Goal: Task Accomplishment & Management: Manage account settings

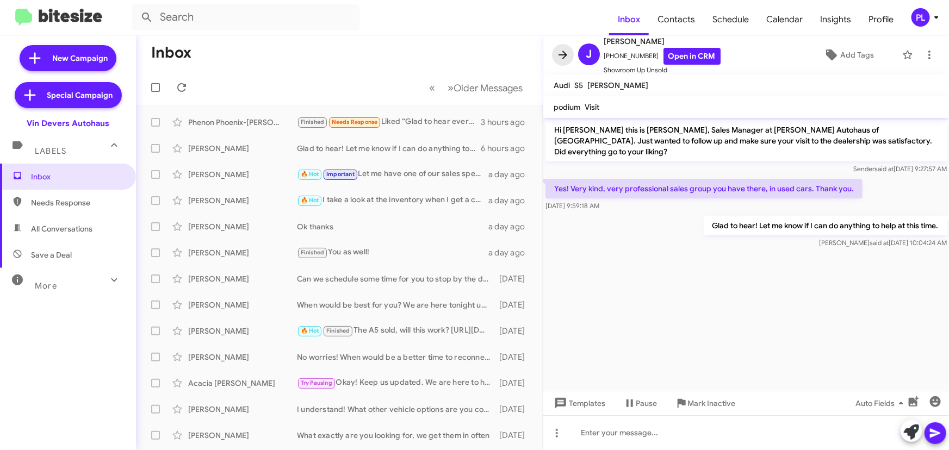
click at [564, 50] on icon at bounding box center [563, 54] width 13 height 13
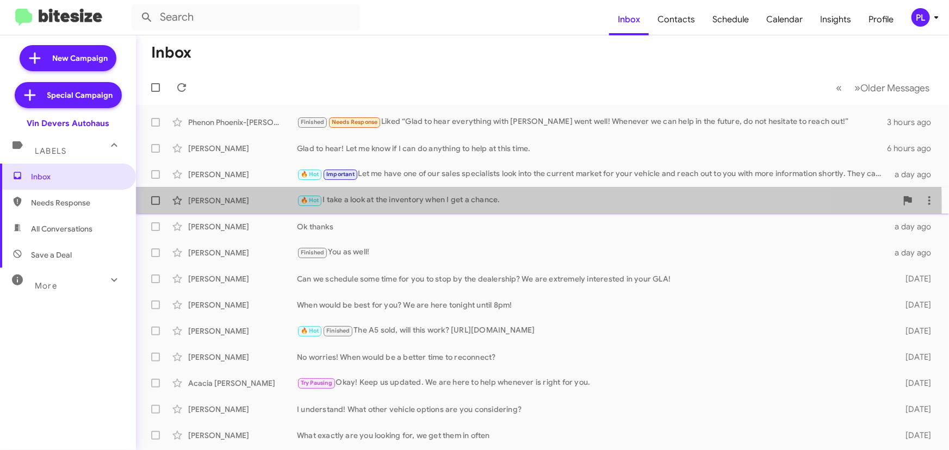
click at [403, 203] on div "🔥 Hot I take a look at the inventory when I get a chance." at bounding box center [597, 200] width 600 height 13
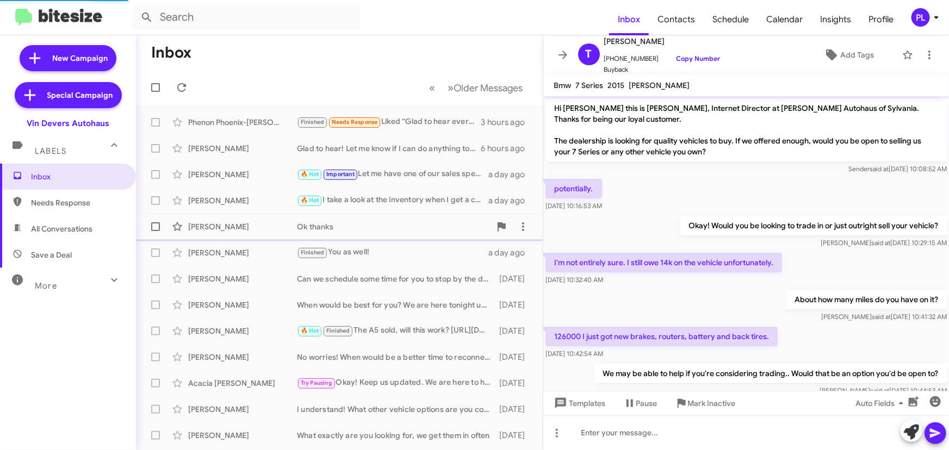
scroll to position [235, 0]
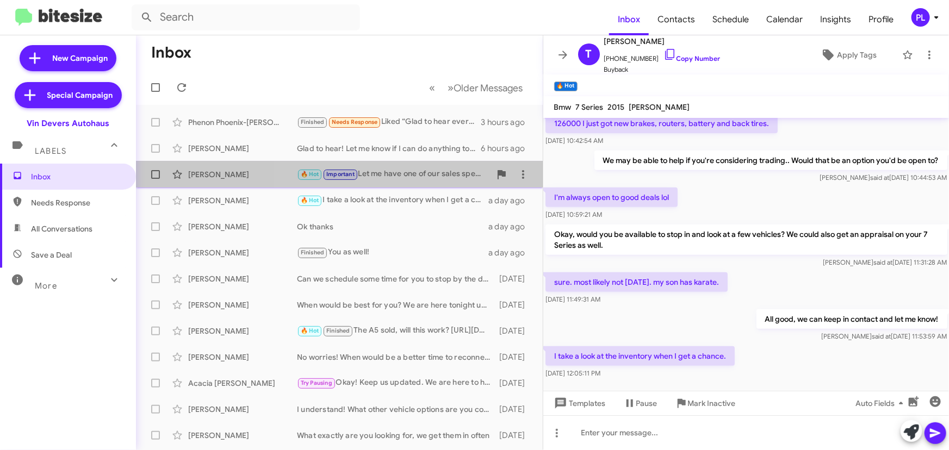
click at [397, 166] on div "[PERSON_NAME] 🔥 Hot Important Let me have one of our sales specialists look int…" at bounding box center [340, 175] width 390 height 22
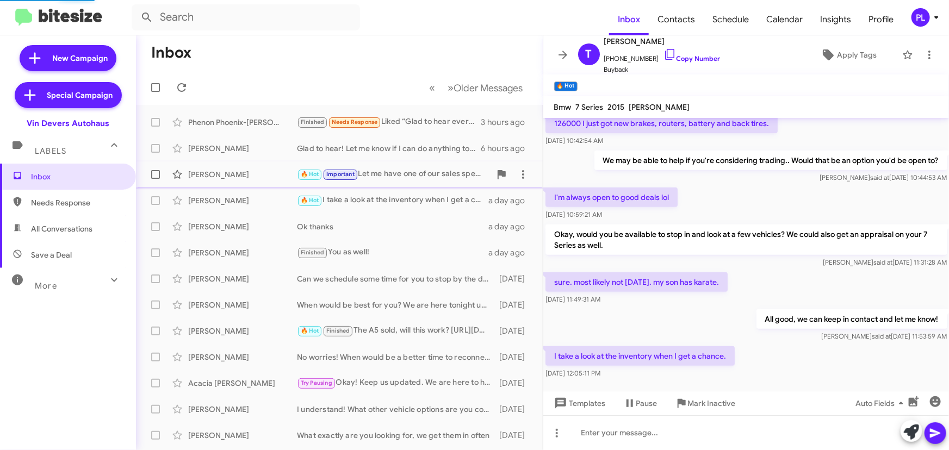
scroll to position [189, 0]
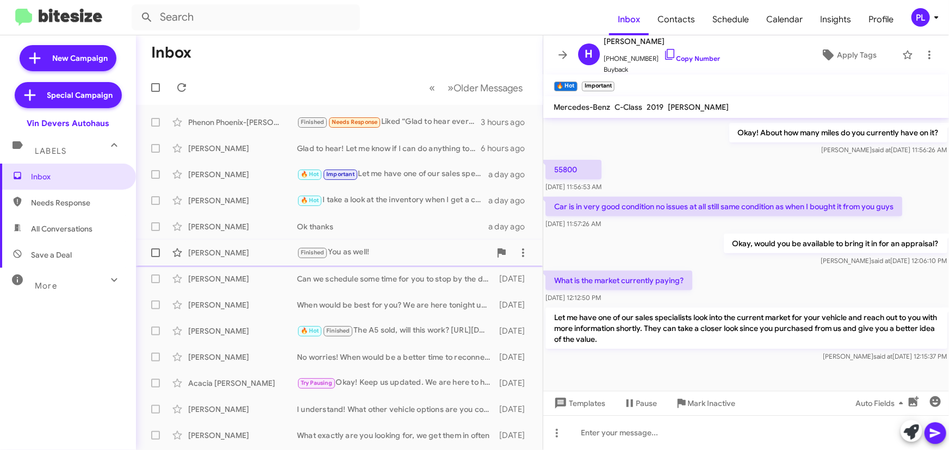
click at [362, 255] on div "Finished You as well!" at bounding box center [394, 252] width 194 height 13
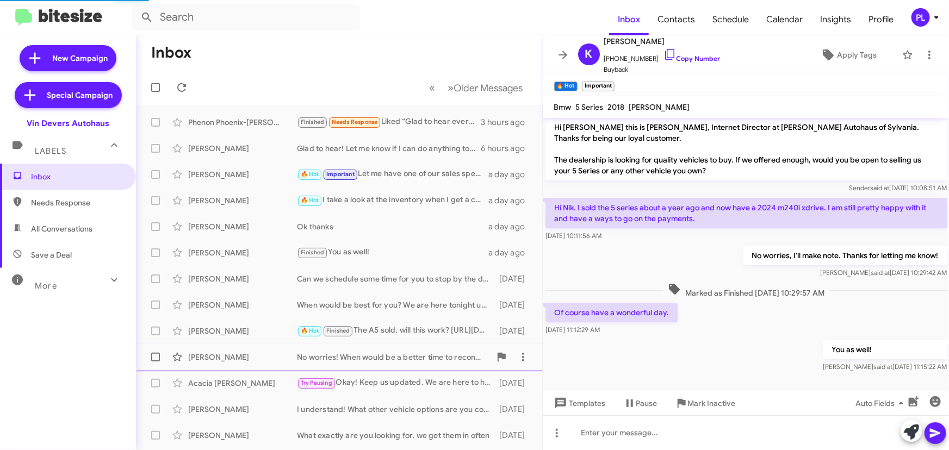
scroll to position [2, 0]
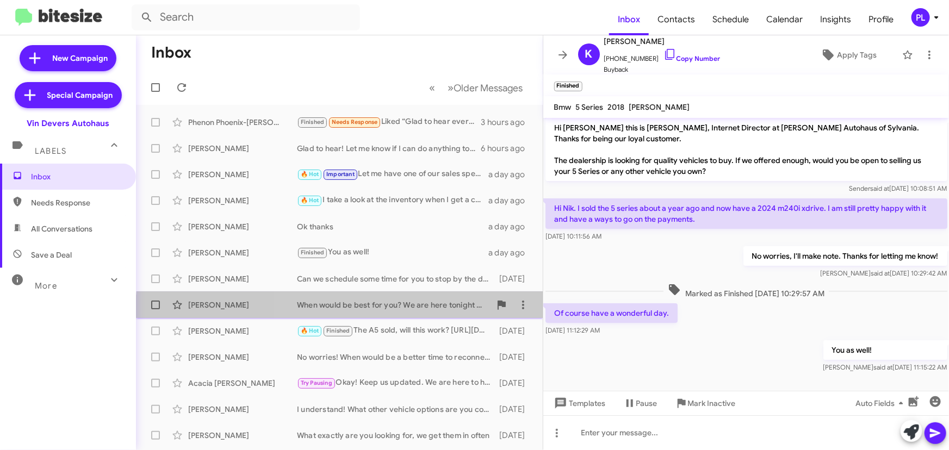
click at [400, 312] on div "Sorin Tudor When would be best for you? We are here tonight until 8pm! 2 days a…" at bounding box center [340, 305] width 390 height 22
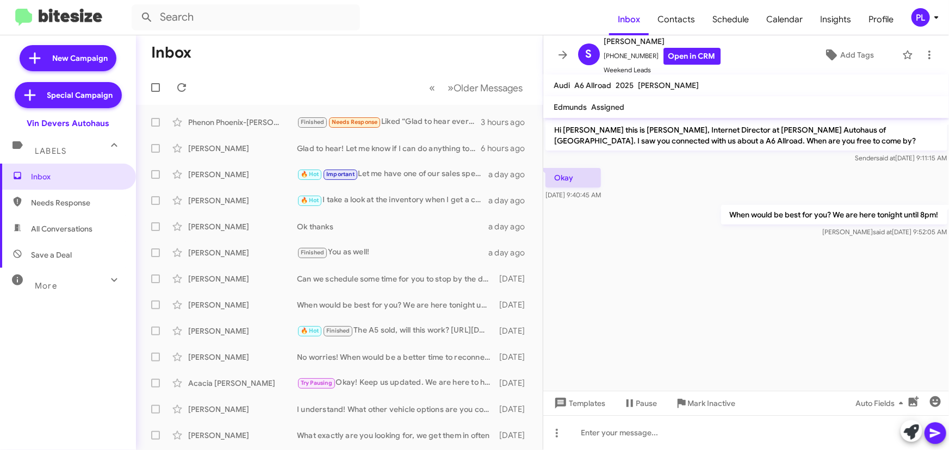
click at [939, 21] on icon at bounding box center [936, 17] width 13 height 13
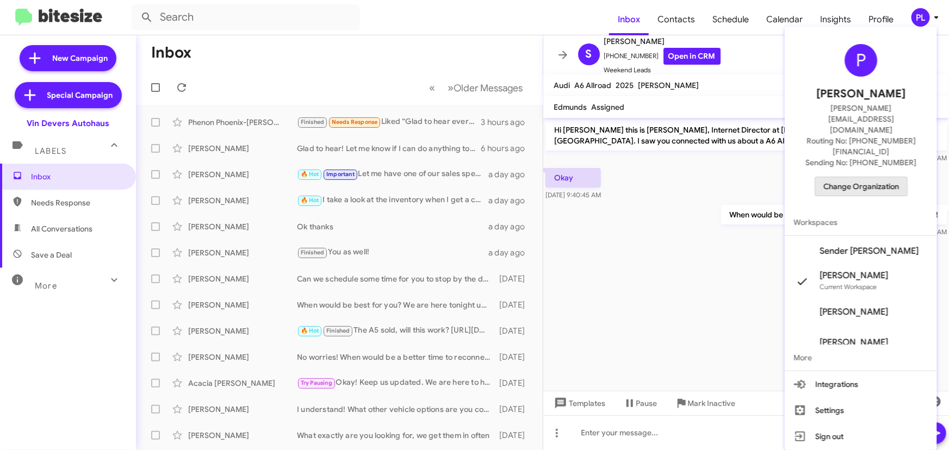
click at [877, 177] on span "Change Organization" at bounding box center [862, 186] width 76 height 18
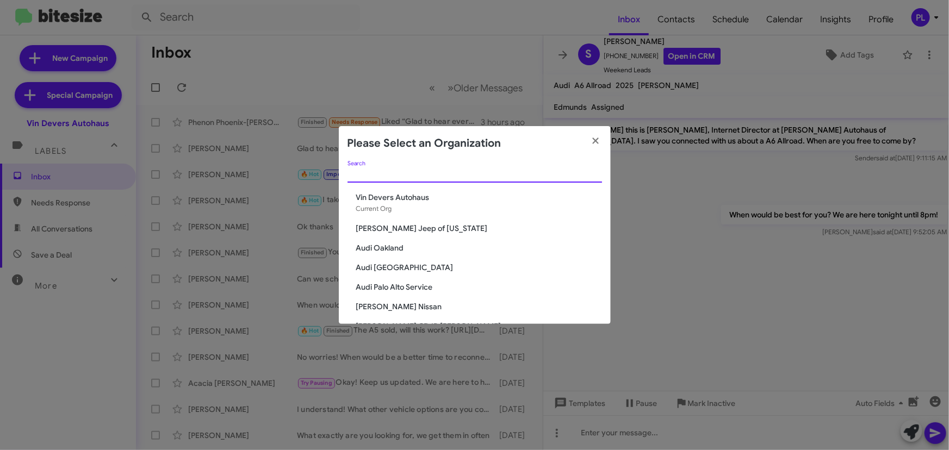
click at [431, 170] on input "Search" at bounding box center [475, 174] width 255 height 9
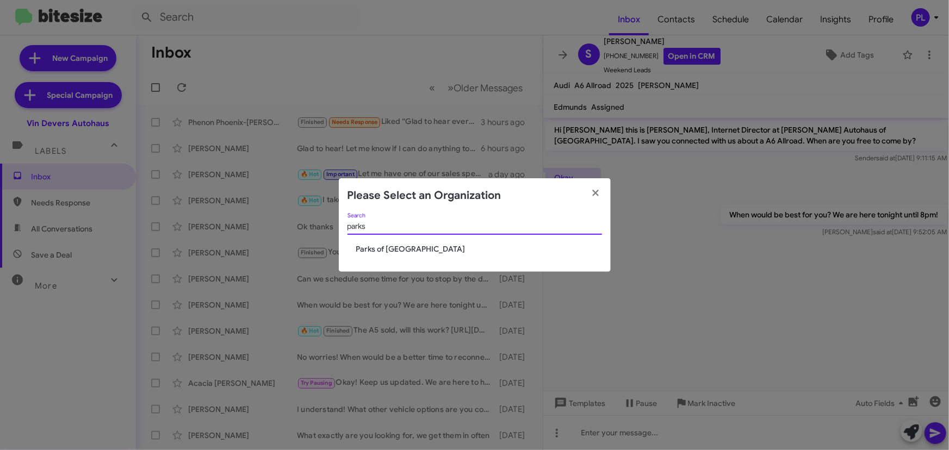
type input "parks"
click at [421, 255] on span "Parks of [GEOGRAPHIC_DATA]" at bounding box center [479, 249] width 246 height 11
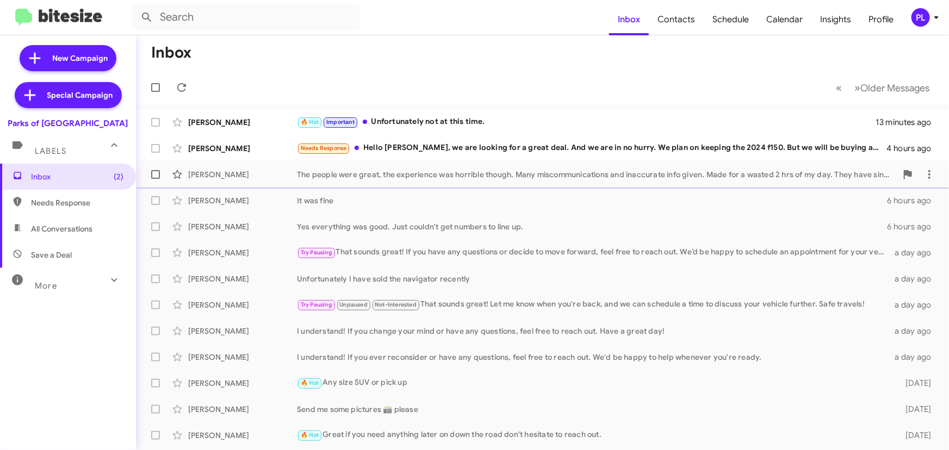
click at [443, 178] on div "The people were great, the experience was horrible though. Many miscommunicatio…" at bounding box center [597, 174] width 600 height 11
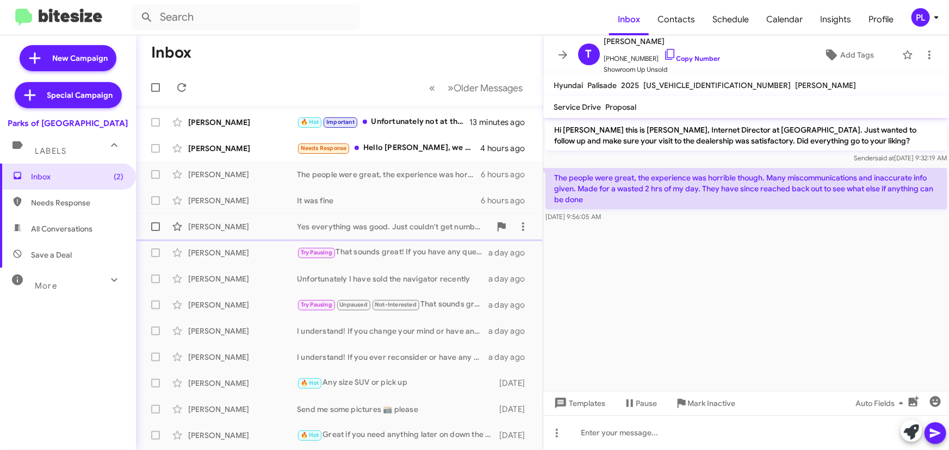
click at [362, 228] on div "Yes everything was good. Just couldn't get numbers to line up." at bounding box center [394, 226] width 194 height 11
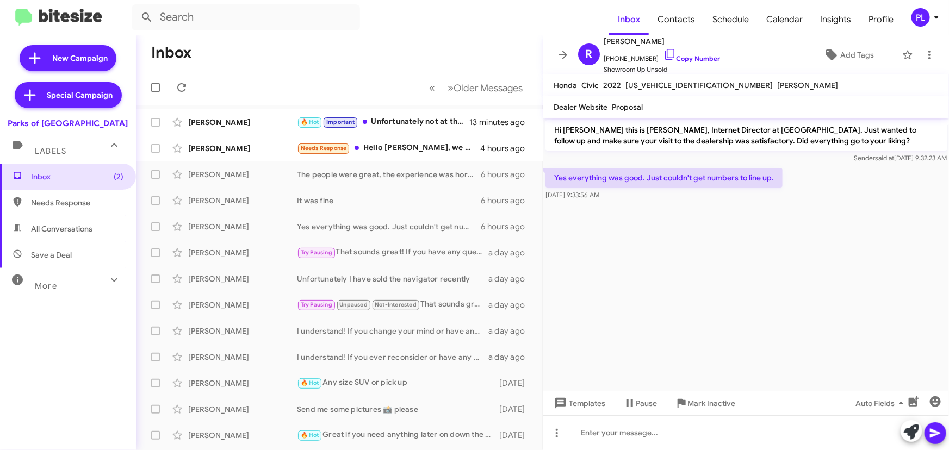
click at [559, 58] on icon at bounding box center [563, 54] width 13 height 13
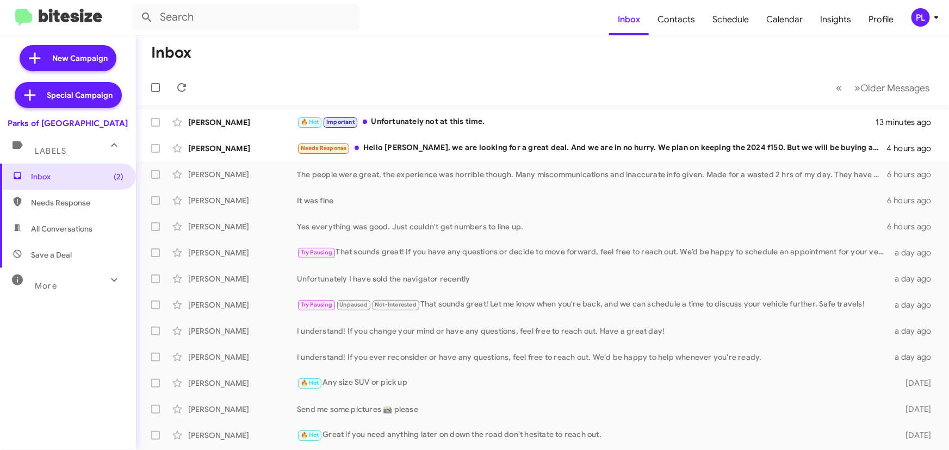
click at [938, 15] on icon at bounding box center [936, 17] width 13 height 13
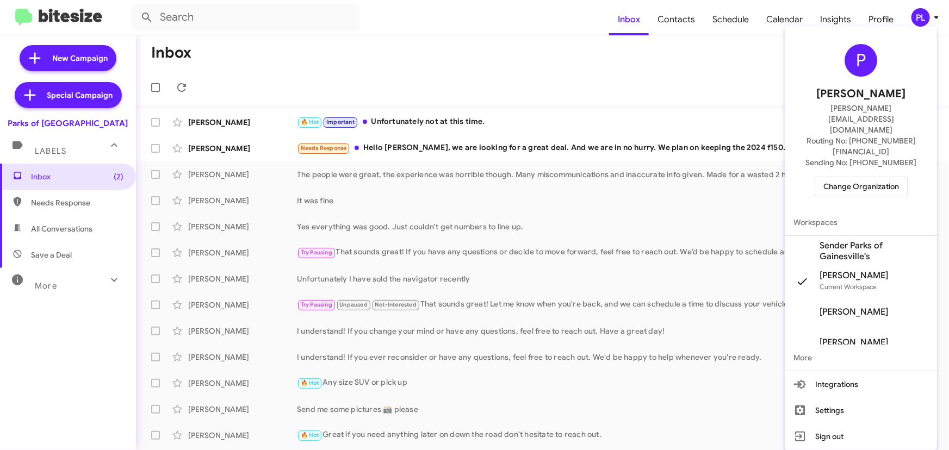
click at [858, 177] on span "Change Organization" at bounding box center [862, 186] width 76 height 18
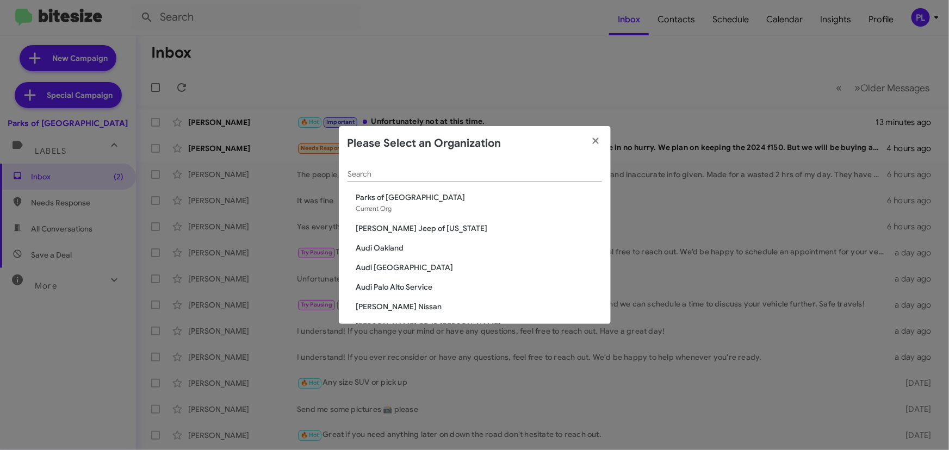
click at [482, 180] on div "Search" at bounding box center [475, 171] width 255 height 21
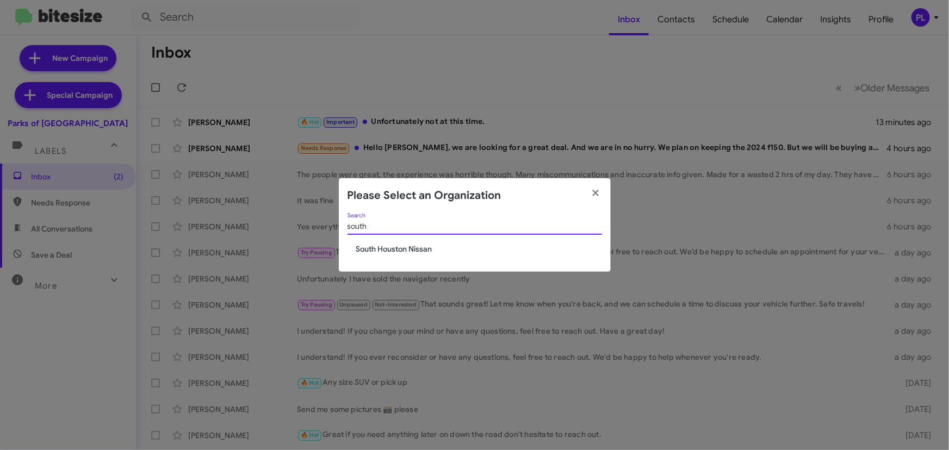
type input "south"
click at [408, 250] on span "South Houston Nissan" at bounding box center [479, 249] width 246 height 11
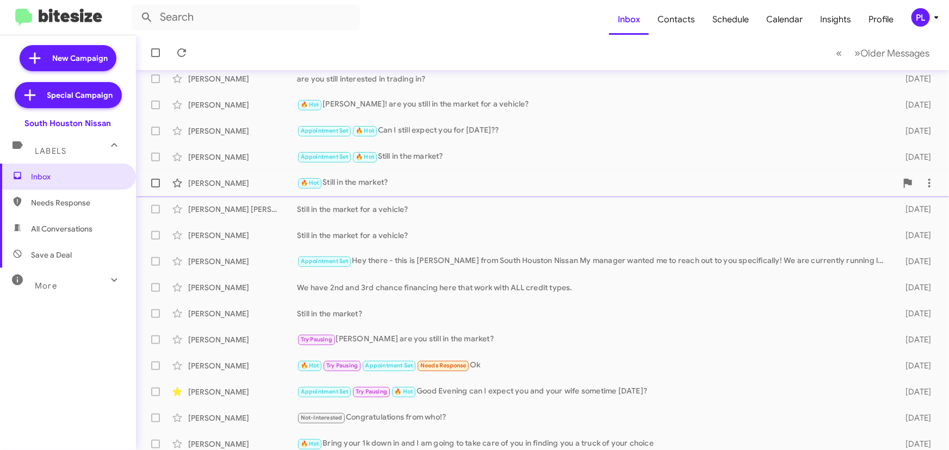
scroll to position [181, 0]
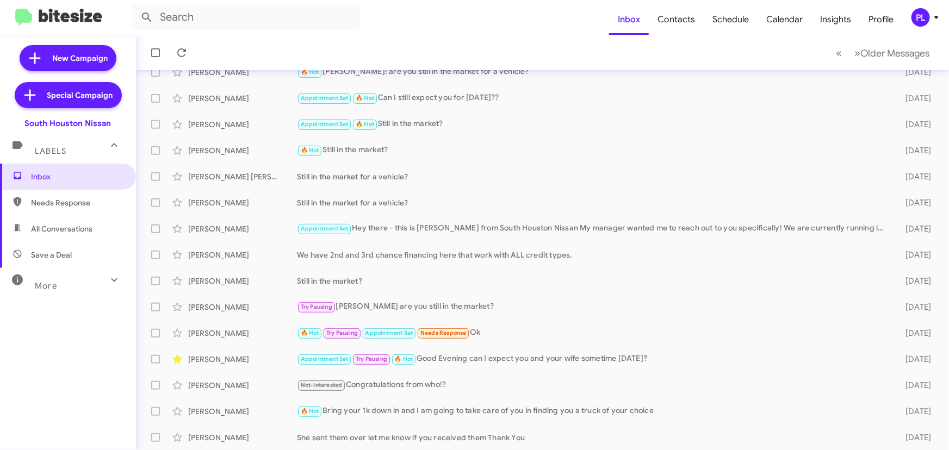
click at [85, 289] on div "More" at bounding box center [57, 281] width 97 height 20
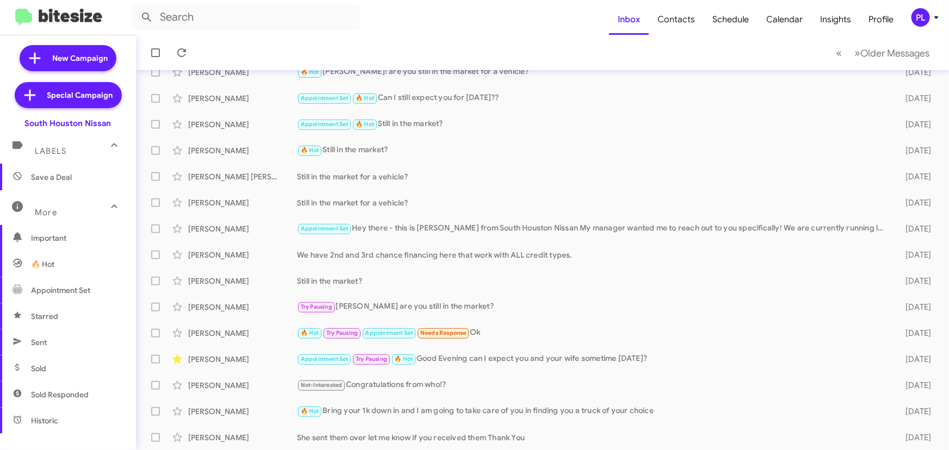
scroll to position [197, 0]
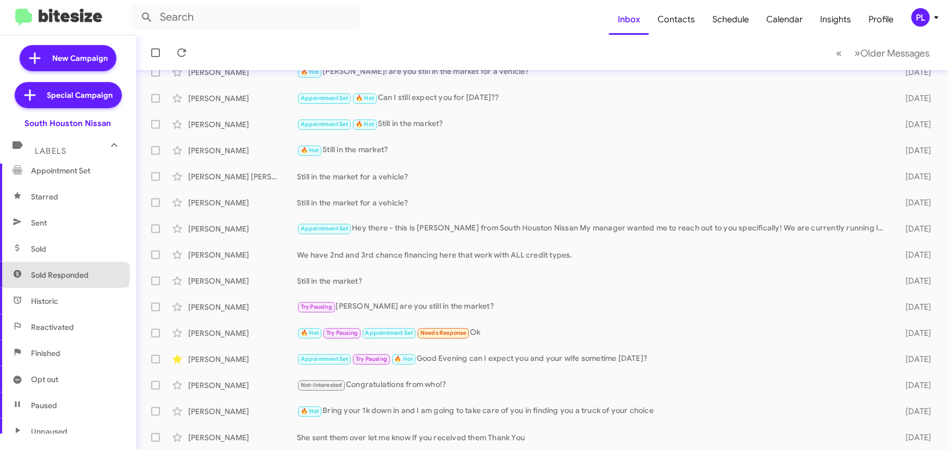
click at [49, 274] on span "Sold Responded" at bounding box center [60, 275] width 58 height 11
type input "in:sold-verified"
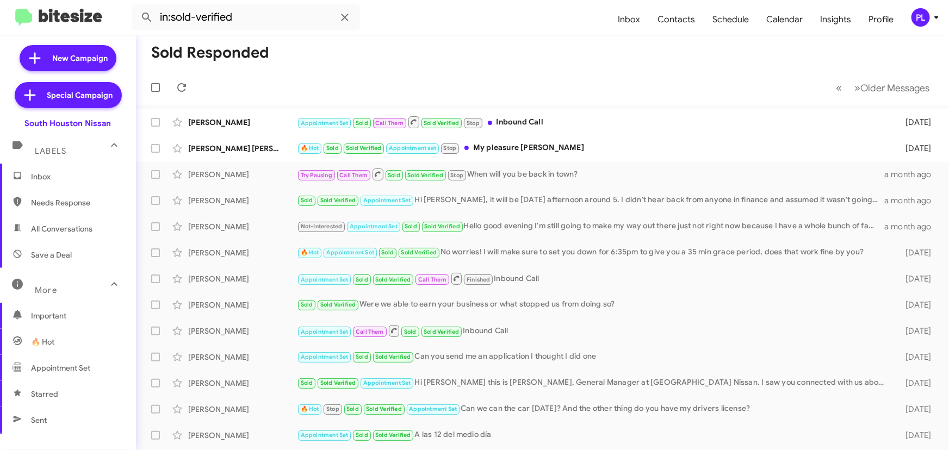
click at [48, 182] on span "Inbox" at bounding box center [68, 177] width 136 height 26
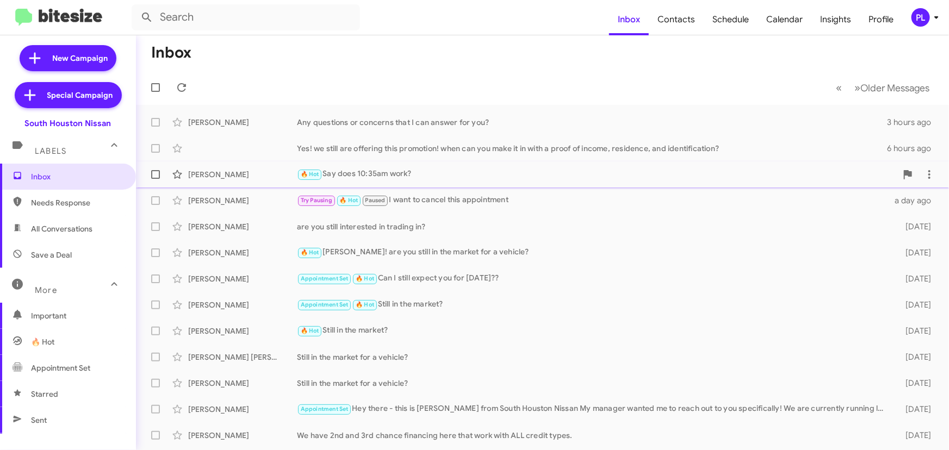
click at [412, 174] on div "🔥 Hot Say does 10:35am work?" at bounding box center [597, 174] width 600 height 13
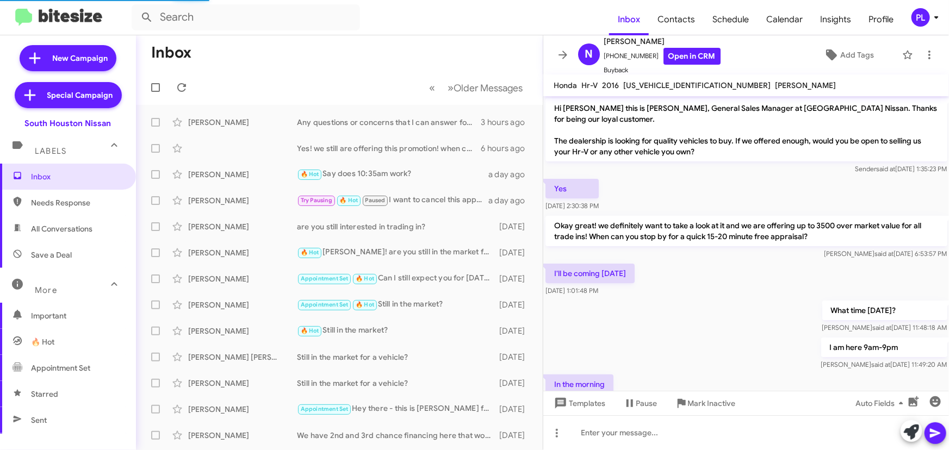
scroll to position [76, 0]
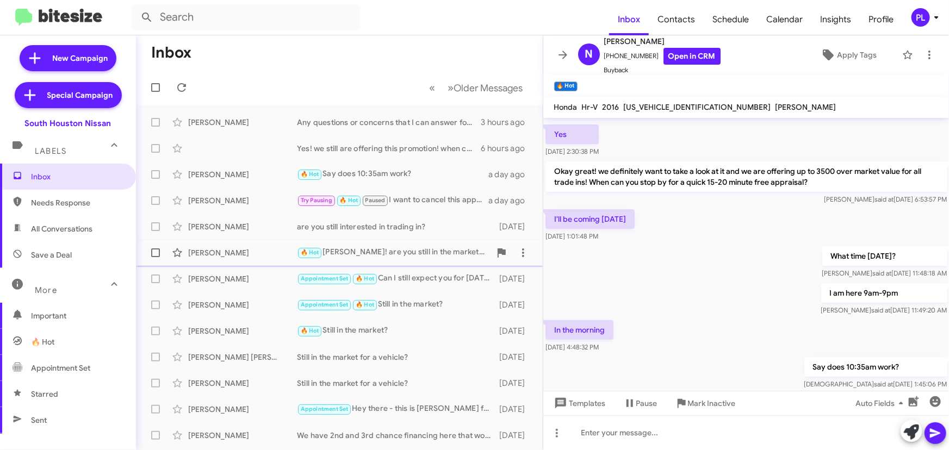
click at [429, 254] on div "🔥 Hot Kevin! are you still in the market for a vehicle?" at bounding box center [394, 252] width 194 height 13
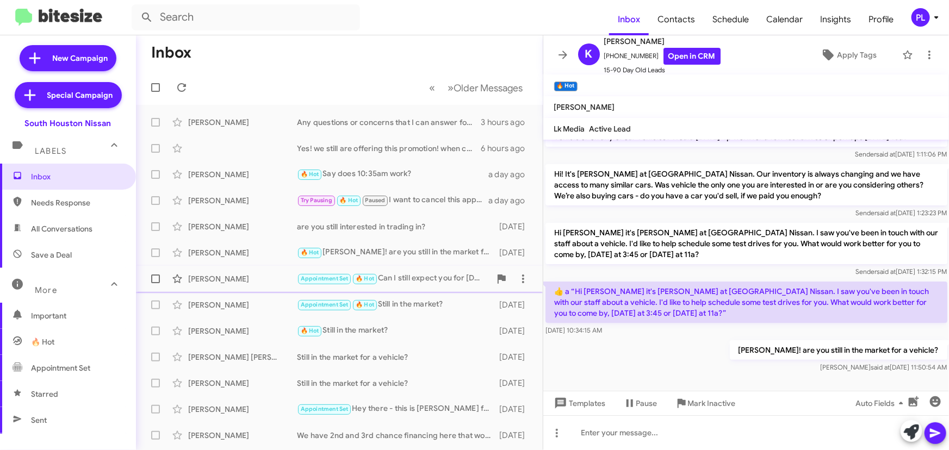
click at [403, 271] on div "Nakessa Jones Appointment Set 🔥 Hot Can I still expect you for today?? 4 days a…" at bounding box center [340, 279] width 390 height 22
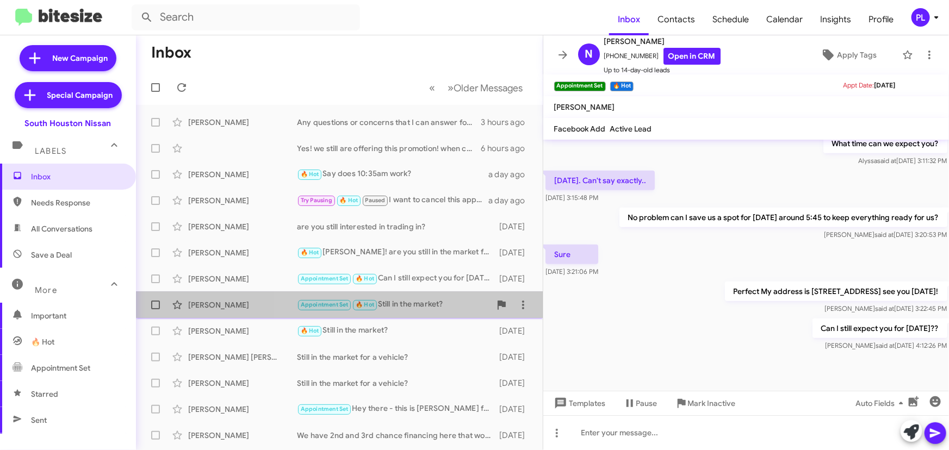
click at [413, 303] on div "Appointment Set 🔥 Hot Still in the market?" at bounding box center [394, 305] width 194 height 13
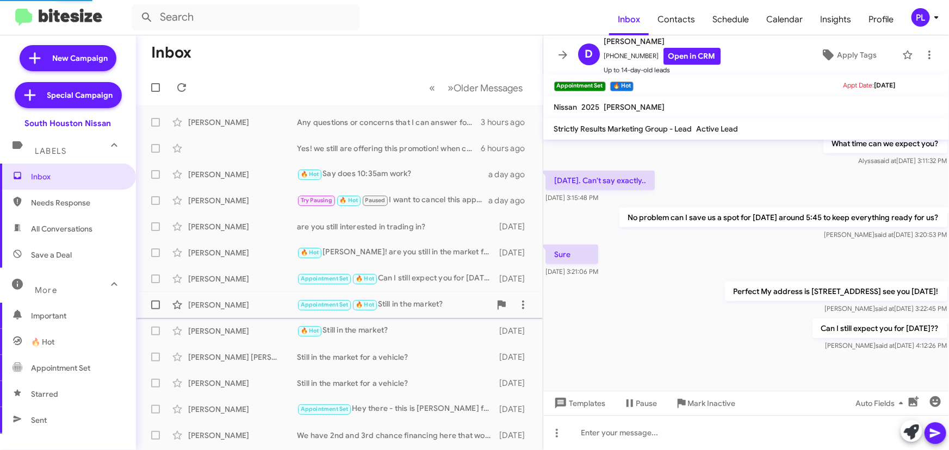
scroll to position [509, 0]
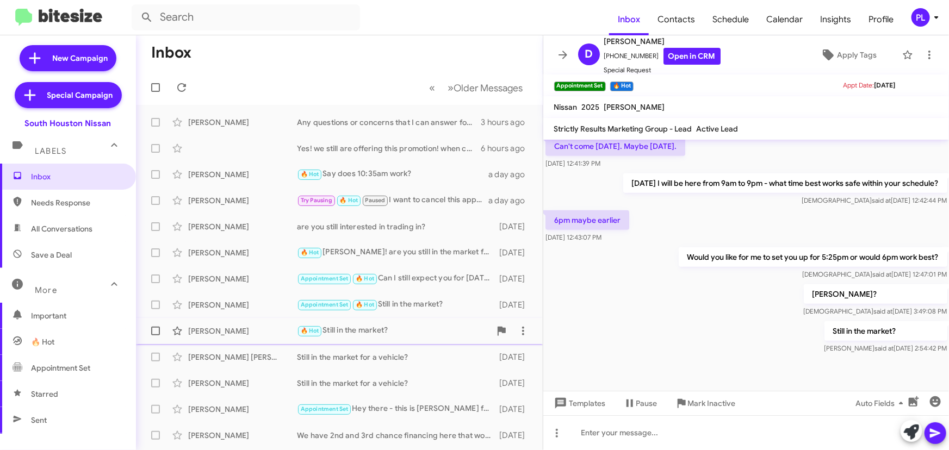
click at [200, 339] on div "Jurod Ford 🔥 Hot Still in the market? 4 days ago" at bounding box center [340, 331] width 390 height 22
click at [200, 364] on div "Sara Anne Still in the market for a vehicle? 4 days ago" at bounding box center [340, 358] width 390 height 22
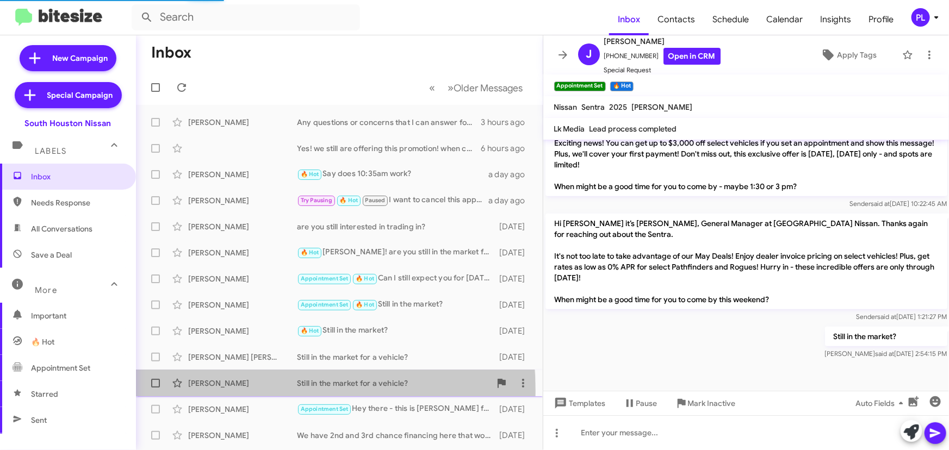
click at [201, 392] on div "Maria Colon Still in the market for a vehicle? 4 days ago" at bounding box center [340, 384] width 390 height 22
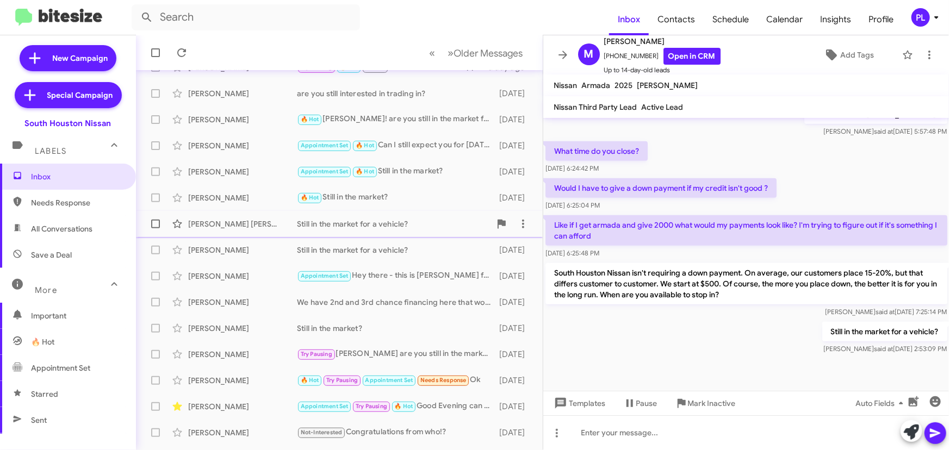
scroll to position [148, 0]
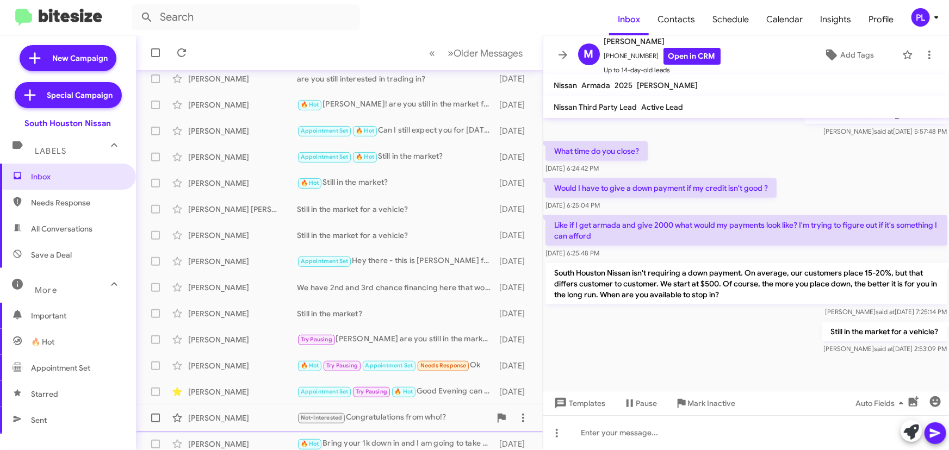
click at [255, 411] on div "Schuyler Clark Not-Interested Congratulations from who!? 5 days ago" at bounding box center [340, 418] width 390 height 22
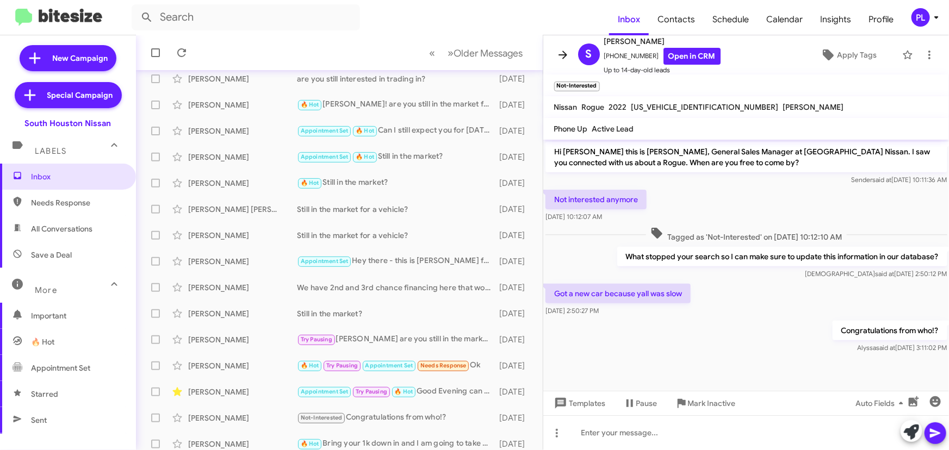
click at [555, 54] on span at bounding box center [563, 54] width 22 height 13
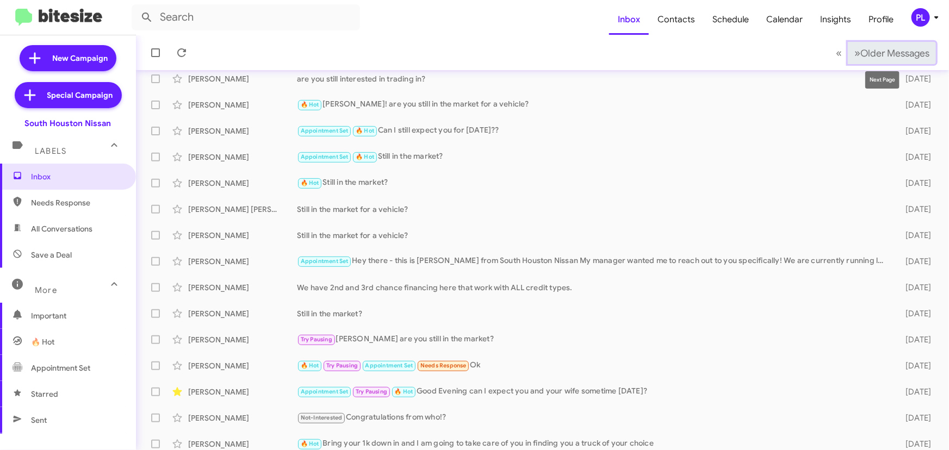
click at [874, 49] on span "Older Messages" at bounding box center [895, 53] width 69 height 12
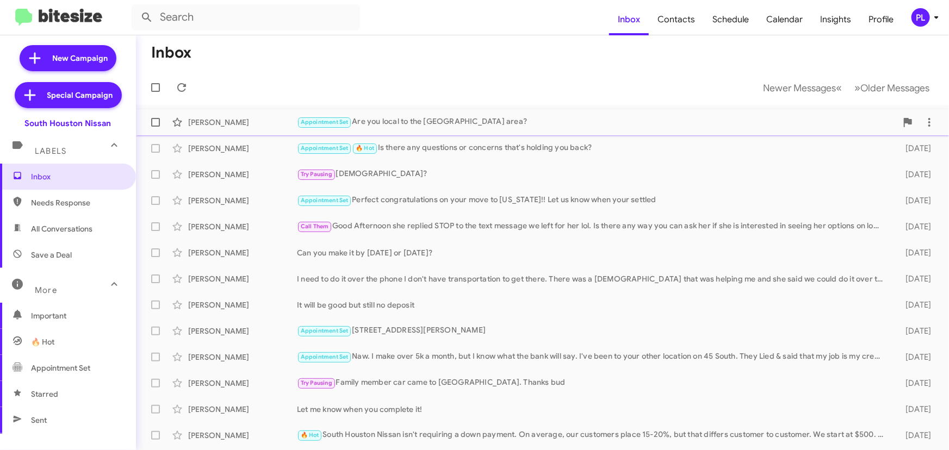
click at [397, 122] on div "Appointment Set Are you local to the Houston area?" at bounding box center [597, 122] width 600 height 13
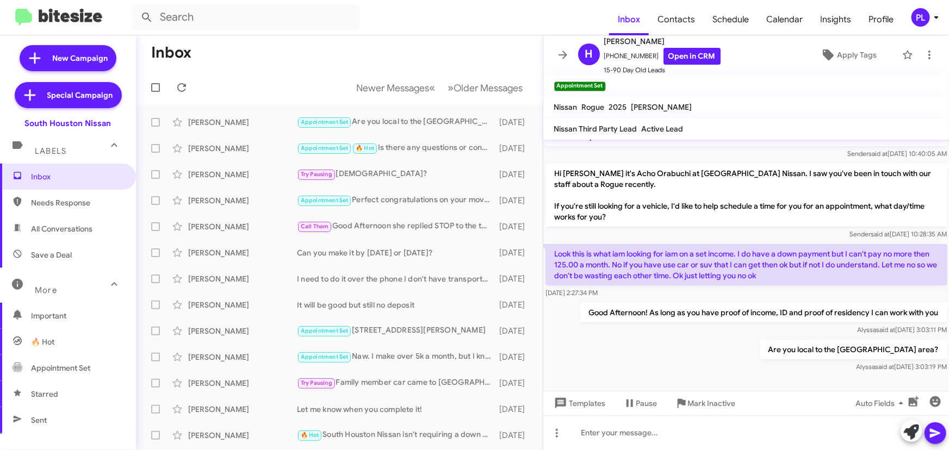
scroll to position [252, 0]
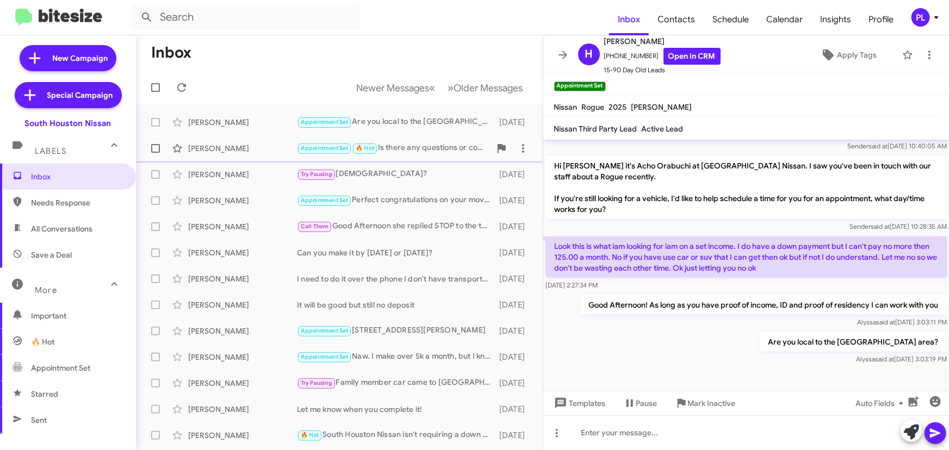
click at [231, 139] on div "John Landrio Appointment Set 🔥 Hot Is there any questions or concerns that's ho…" at bounding box center [340, 149] width 390 height 22
click at [231, 168] on div "Sherisha Phillips Try Pausing Sherisha? 5 days ago" at bounding box center [340, 175] width 390 height 22
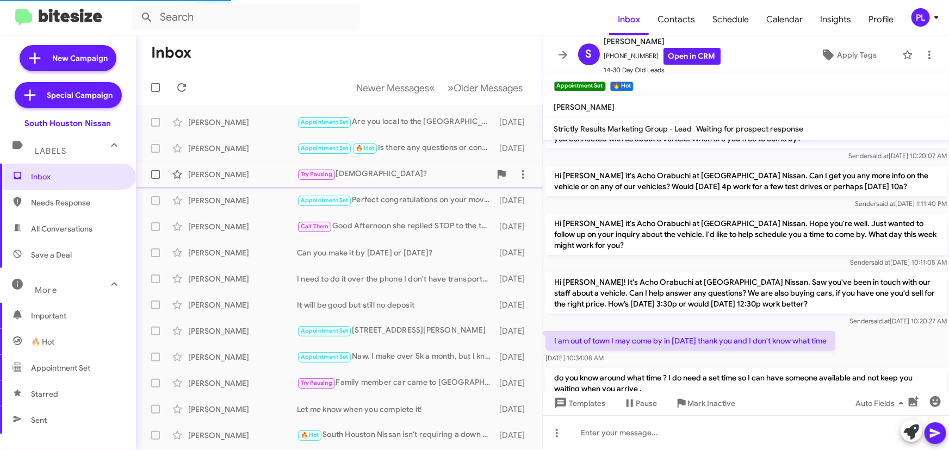
scroll to position [141, 0]
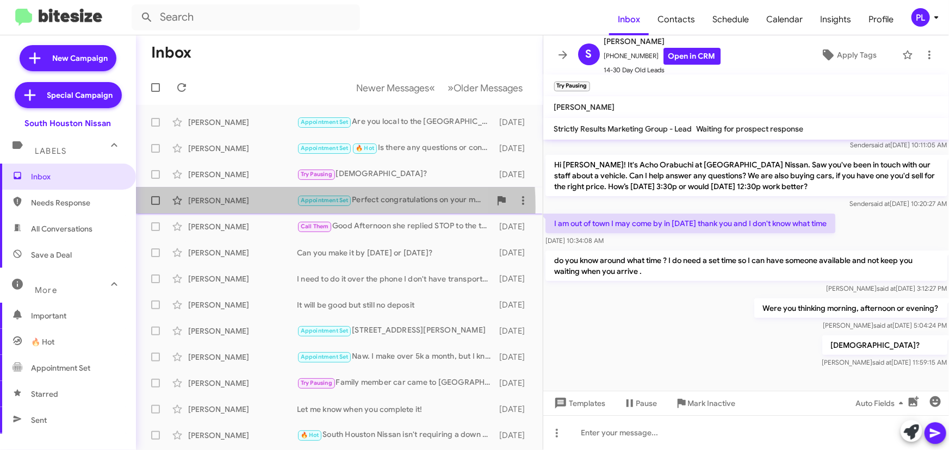
click at [236, 208] on div "Lorenzo Garcia Appointment Set Perfect congratulations on your move to Texas!! …" at bounding box center [340, 201] width 390 height 22
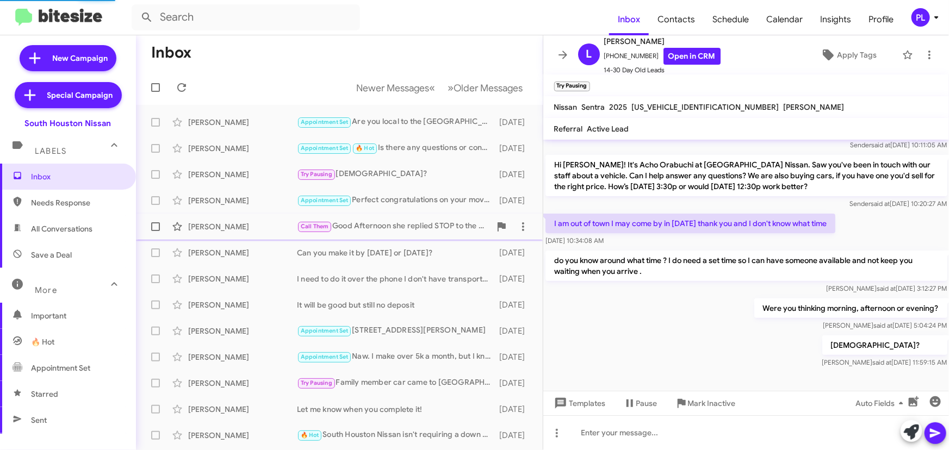
scroll to position [295, 0]
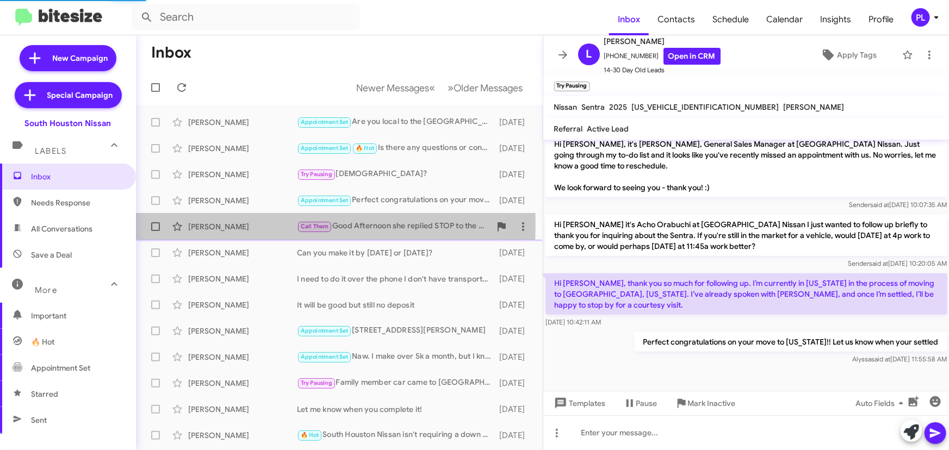
click at [244, 225] on div "Emmanuel Sledge" at bounding box center [242, 226] width 109 height 11
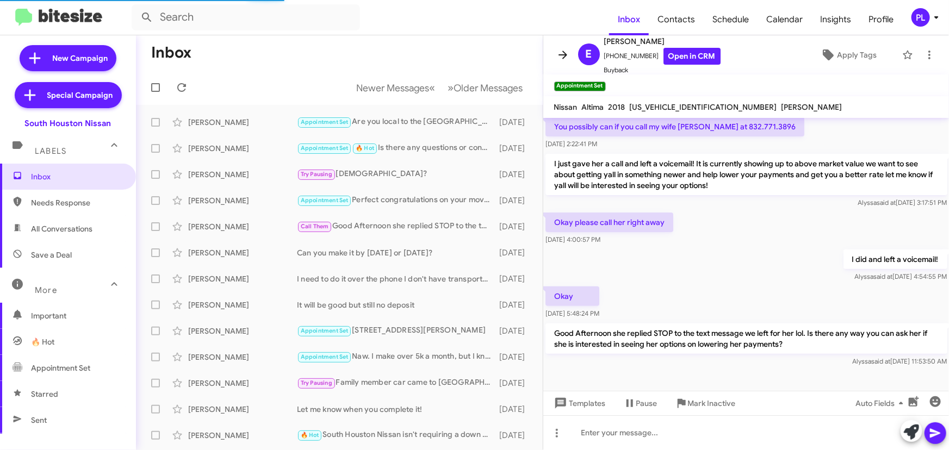
scroll to position [131, 0]
click at [562, 58] on icon at bounding box center [563, 55] width 9 height 8
